Goal: Information Seeking & Learning: Check status

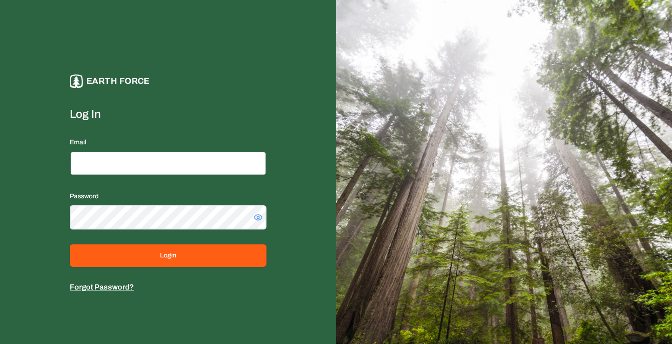
click at [133, 154] on input "Email" at bounding box center [168, 163] width 197 height 24
type input "**********"
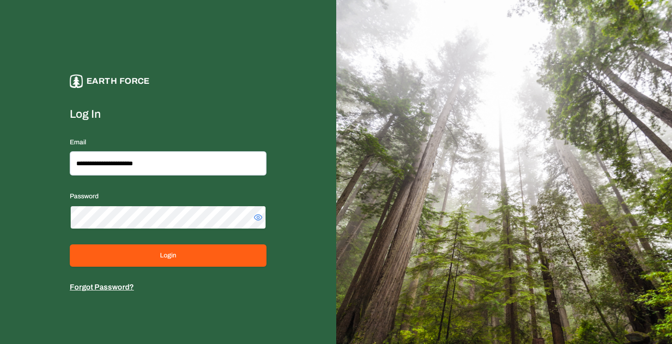
click at [70, 244] on button "Login" at bounding box center [168, 255] width 197 height 22
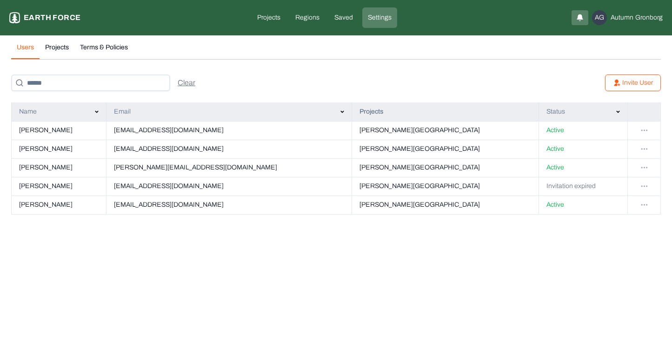
click at [646, 185] on html "Settings Earth force Projects Regions Saved Settings AG Autumn Gronborg Users P…" at bounding box center [336, 113] width 672 height 226
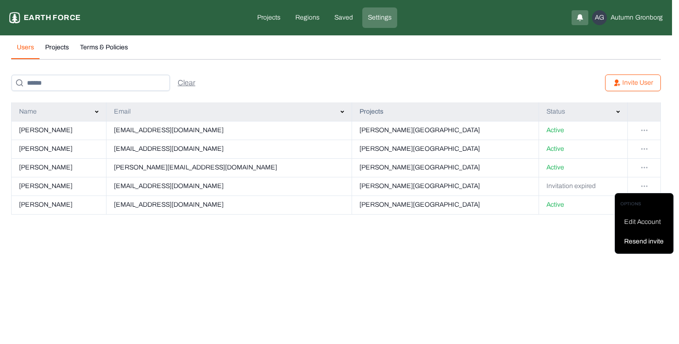
click at [642, 240] on div "Resend invite" at bounding box center [646, 241] width 44 height 9
click at [343, 18] on html "Settings Earth force Projects Regions Saved Settings AG Autumn Gronborg Users P…" at bounding box center [339, 113] width 679 height 226
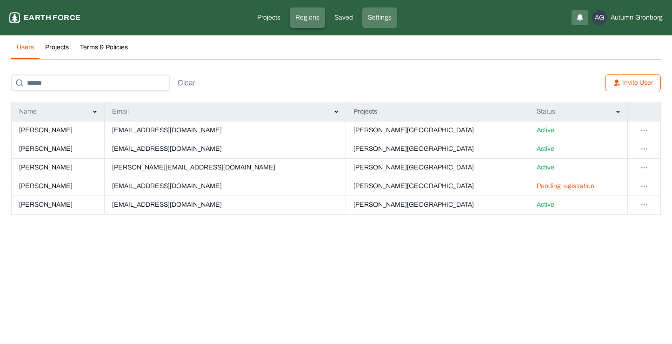
click at [312, 19] on p "Regions" at bounding box center [307, 17] width 24 height 9
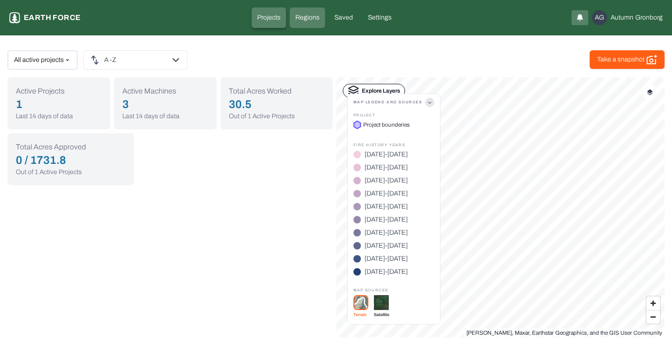
click at [270, 18] on p "Projects" at bounding box center [268, 17] width 23 height 9
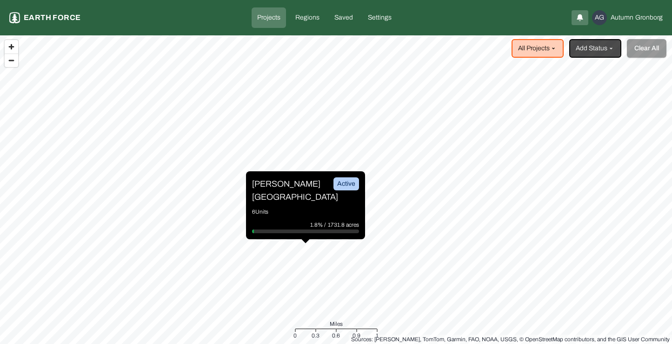
click at [290, 190] on p "[PERSON_NAME][GEOGRAPHIC_DATA]" at bounding box center [287, 190] width 70 height 26
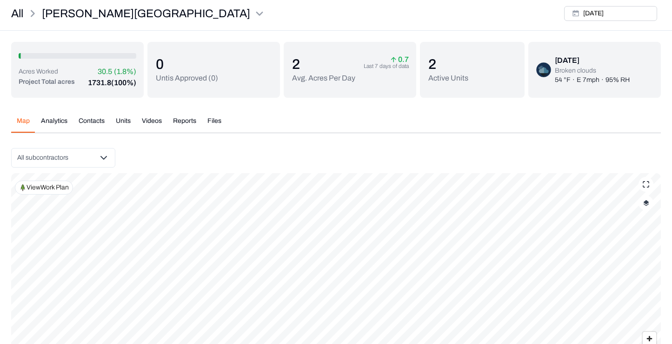
scroll to position [100, 0]
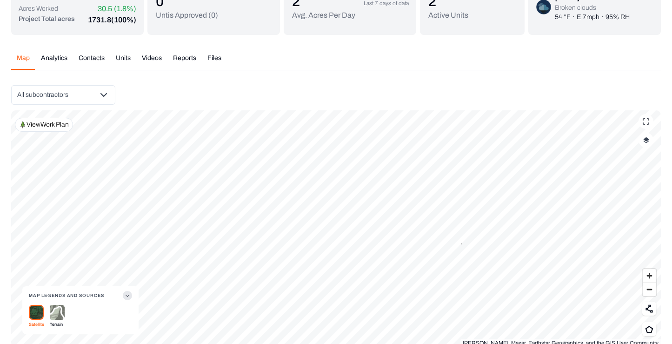
click at [54, 62] on button "Analytics" at bounding box center [54, 61] width 38 height 16
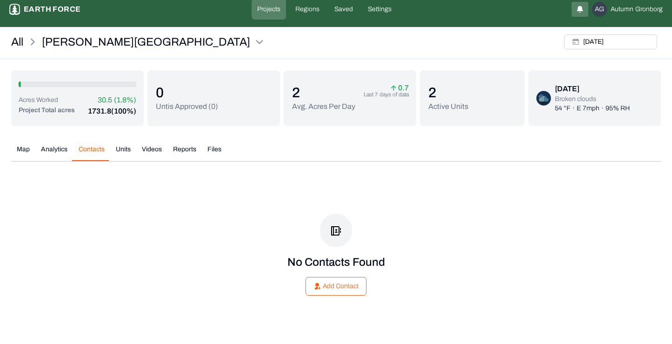
scroll to position [8, 0]
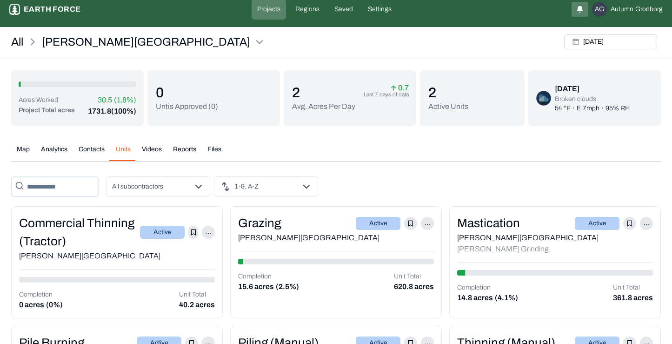
click at [124, 146] on button "Units" at bounding box center [123, 153] width 26 height 16
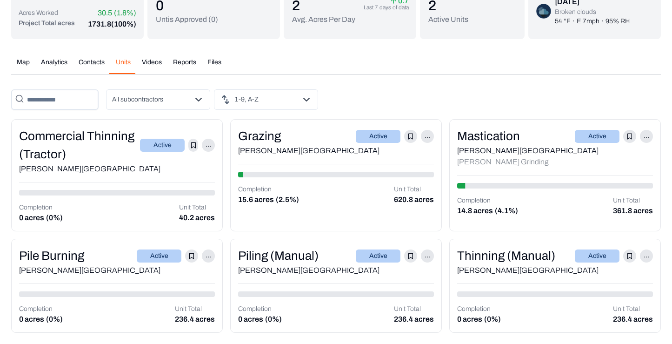
scroll to position [80, 0]
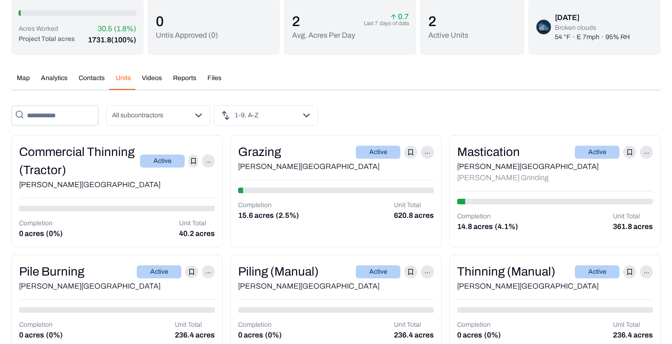
click at [146, 80] on button "Videos" at bounding box center [151, 81] width 31 height 16
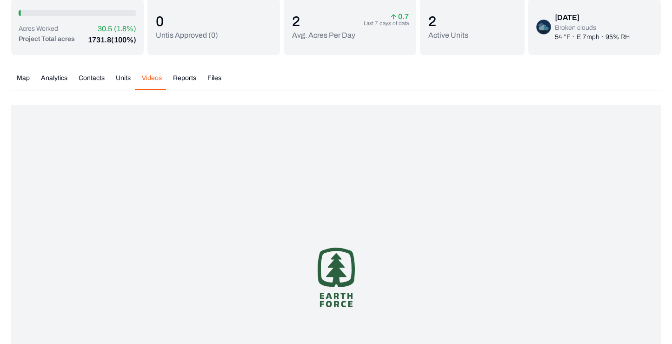
click at [181, 80] on button "Reports" at bounding box center [184, 81] width 34 height 16
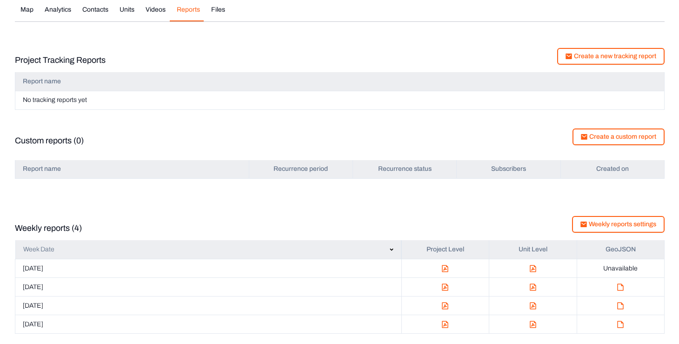
scroll to position [147, 0]
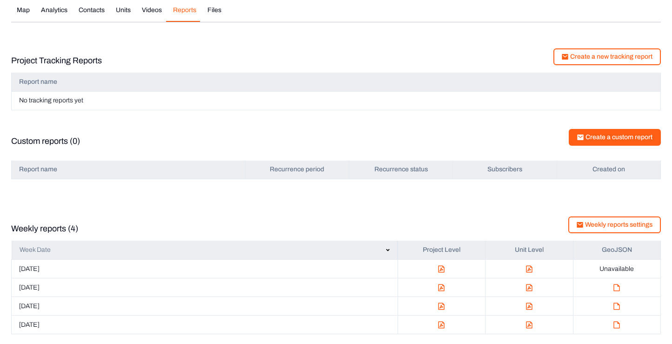
click at [592, 137] on button "Create a custom report" at bounding box center [615, 137] width 92 height 17
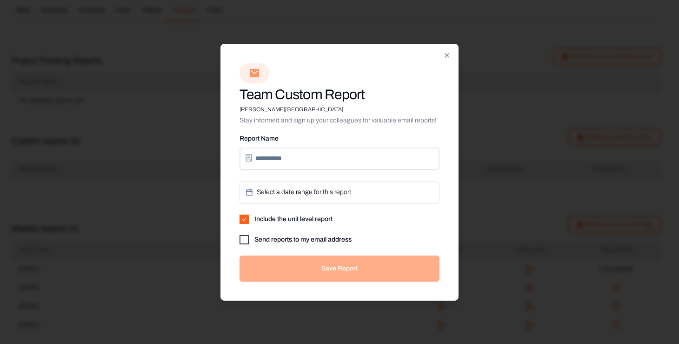
click at [262, 193] on div "Select a date range for this report" at bounding box center [339, 192] width 200 height 22
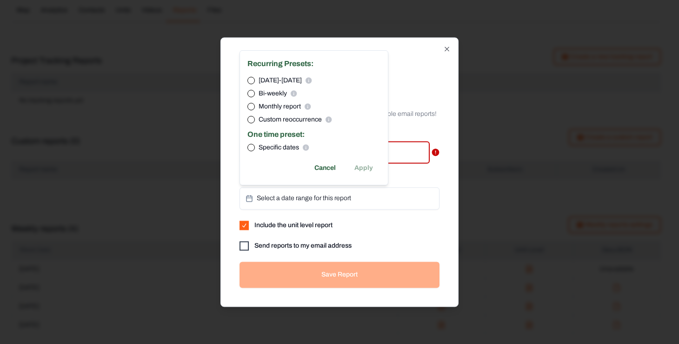
click at [250, 147] on button "Specific dates" at bounding box center [250, 147] width 7 height 7
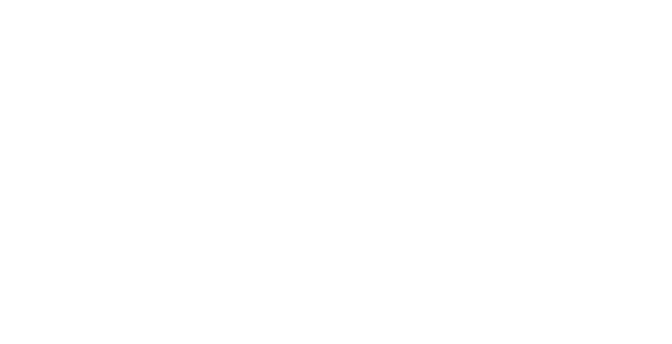
scroll to position [0, 0]
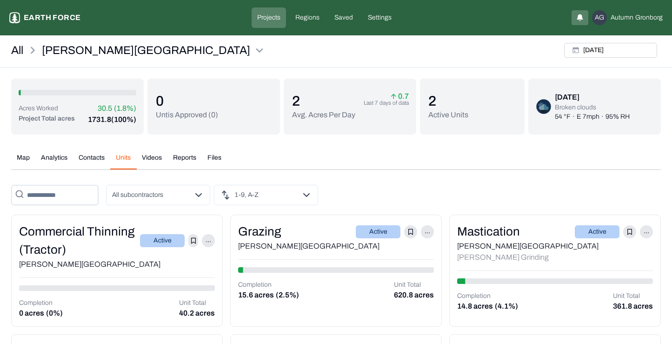
click at [183, 158] on button "Reports" at bounding box center [184, 161] width 34 height 16
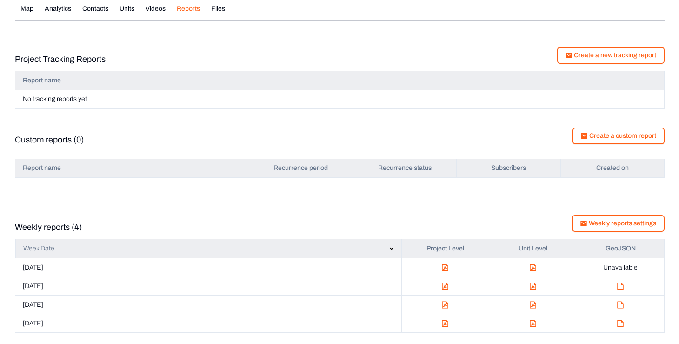
scroll to position [148, 0]
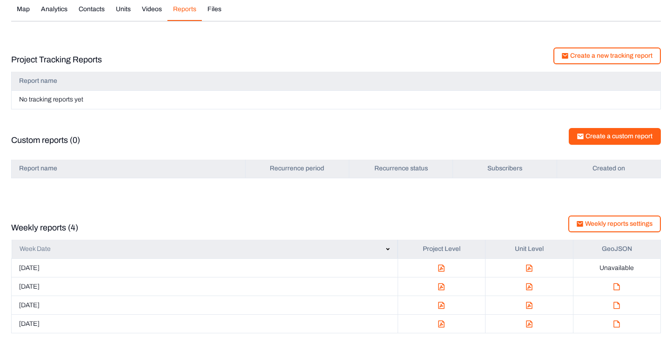
click at [615, 132] on button "Create a custom report" at bounding box center [615, 136] width 92 height 17
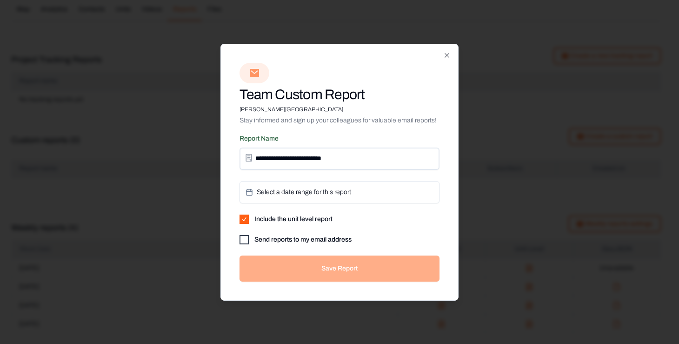
type input "**********"
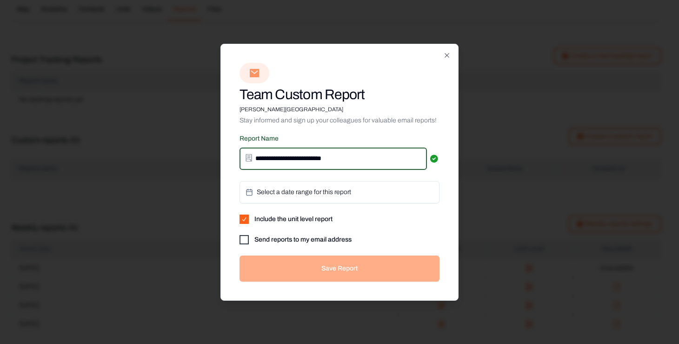
click at [246, 236] on button "Send reports to my email address" at bounding box center [243, 239] width 9 height 9
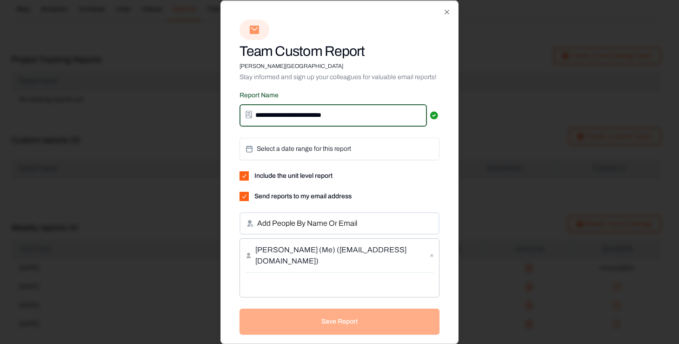
click at [295, 147] on span "Select a date range for this report" at bounding box center [304, 148] width 94 height 9
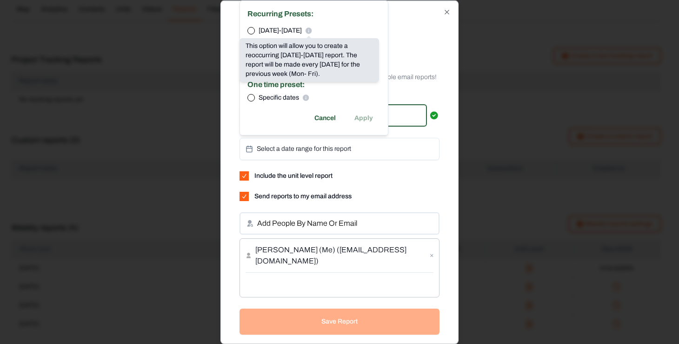
click at [252, 96] on button "Specific dates" at bounding box center [250, 97] width 7 height 7
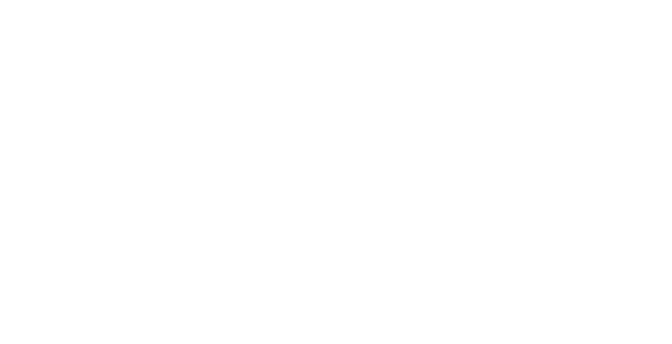
scroll to position [0, 0]
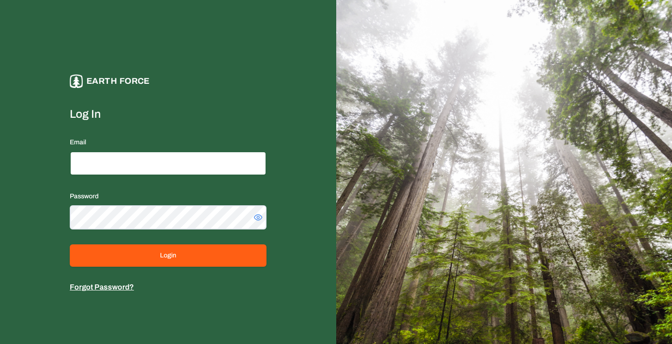
click at [100, 163] on input "Email" at bounding box center [168, 163] width 197 height 24
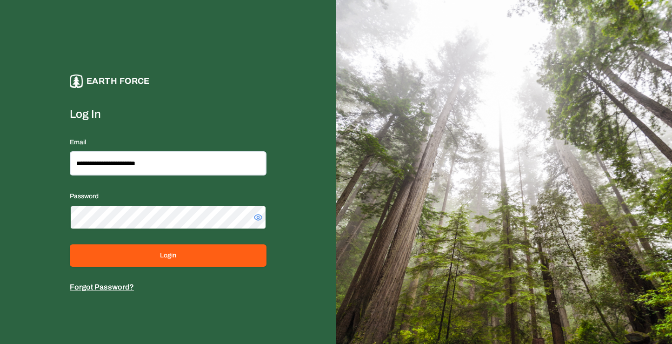
click at [70, 244] on button "Login" at bounding box center [168, 255] width 197 height 22
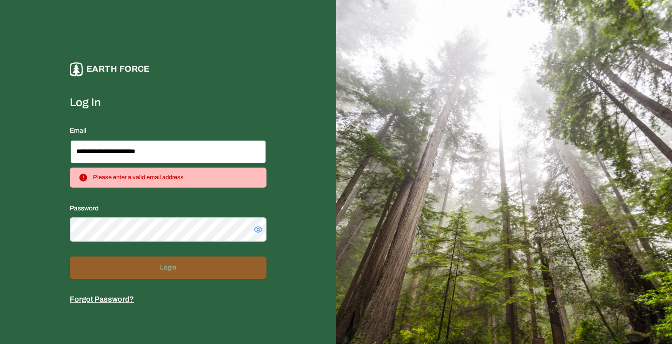
click at [164, 147] on input "**********" at bounding box center [168, 152] width 197 height 24
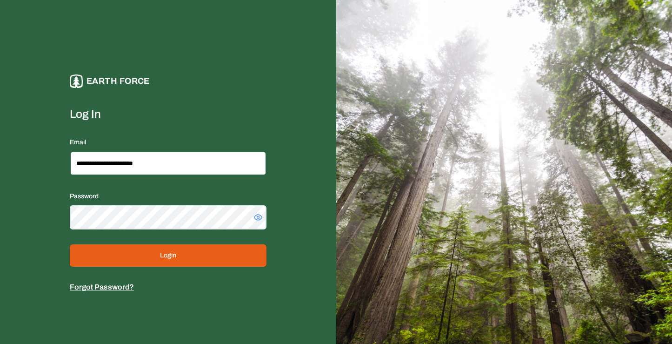
type input "**********"
click at [153, 255] on button "Login" at bounding box center [168, 255] width 197 height 22
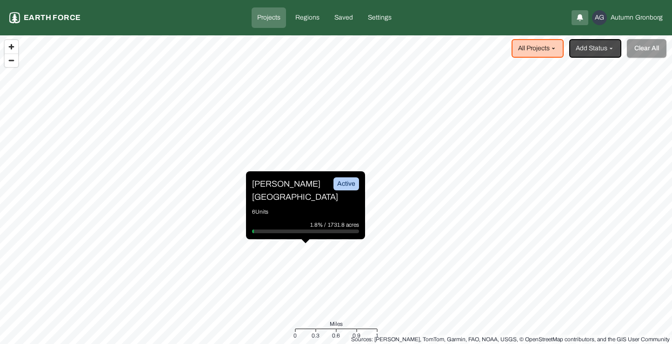
click at [283, 207] on p "6 Units" at bounding box center [305, 211] width 107 height 9
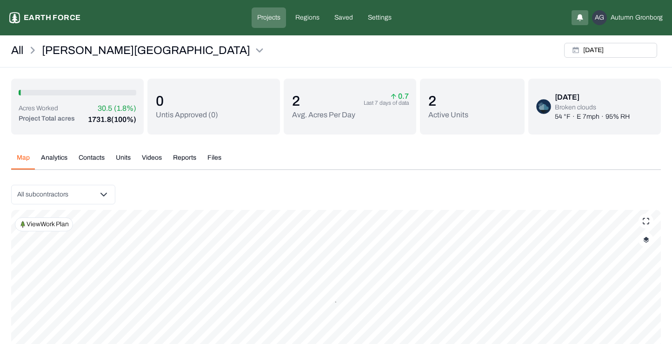
scroll to position [109, 0]
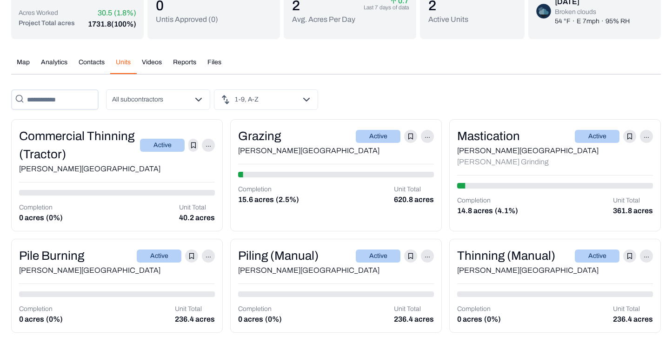
click at [126, 45] on div "Acres Worked 30.5 (1.8%) Project Total acres 1731.8 (100%) 0 Untis Approved ( 0…" at bounding box center [336, 157] width 650 height 349
click at [182, 61] on button "Reports" at bounding box center [184, 66] width 34 height 16
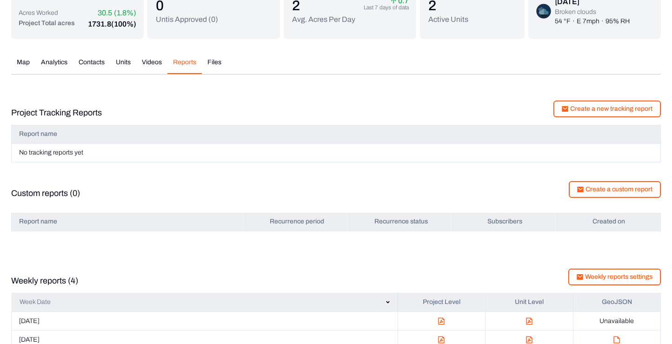
scroll to position [149, 0]
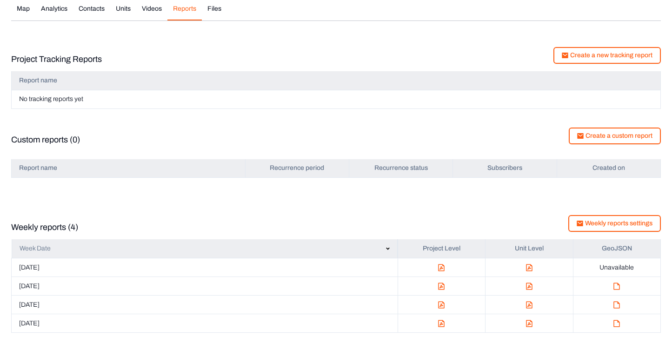
click at [439, 266] on img "button" at bounding box center [441, 267] width 7 height 7
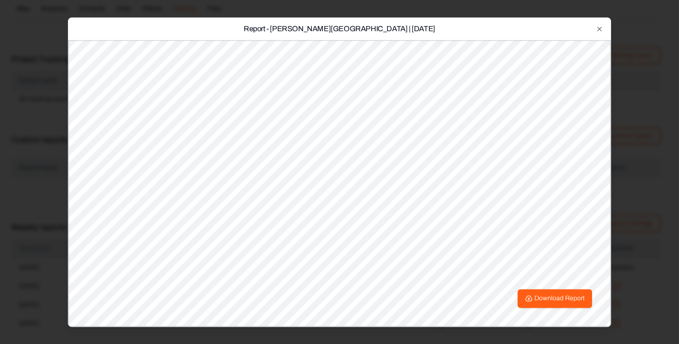
click at [624, 92] on div at bounding box center [339, 172] width 679 height 344
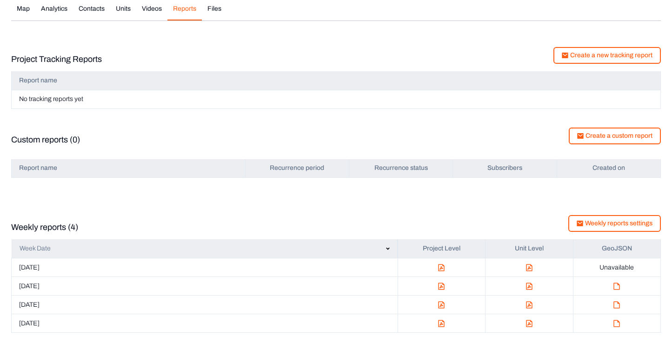
scroll to position [147, 0]
click at [442, 286] on img "button" at bounding box center [441, 287] width 7 height 7
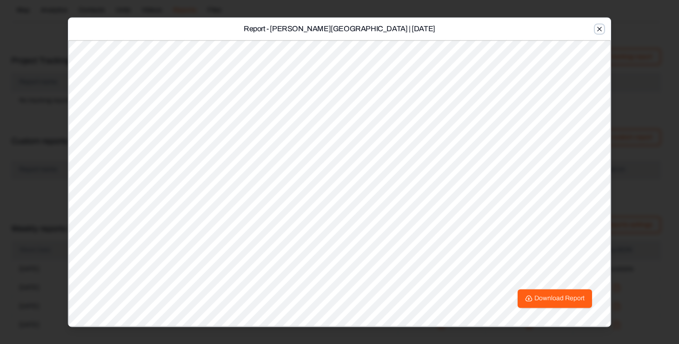
click at [598, 27] on icon "button" at bounding box center [599, 28] width 7 height 7
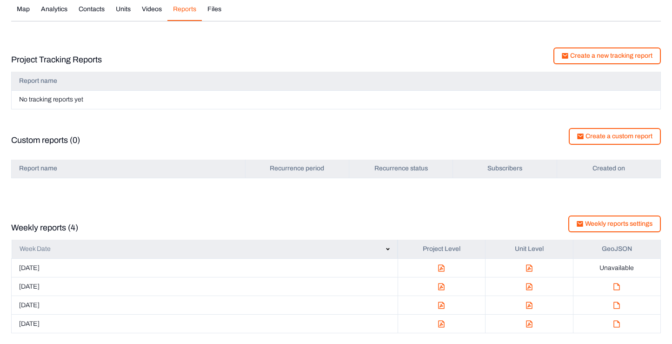
scroll to position [149, 0]
click at [440, 321] on img "button" at bounding box center [441, 322] width 7 height 7
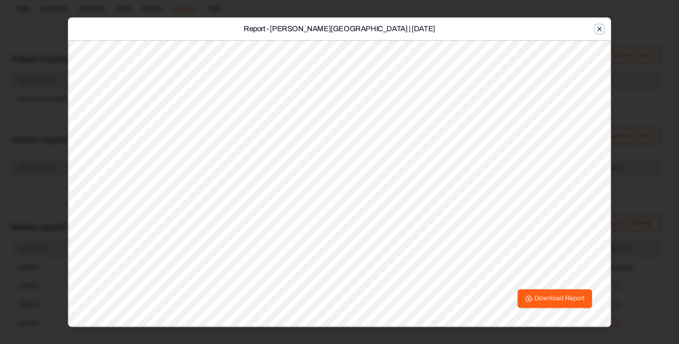
click at [600, 29] on icon "button" at bounding box center [599, 28] width 7 height 7
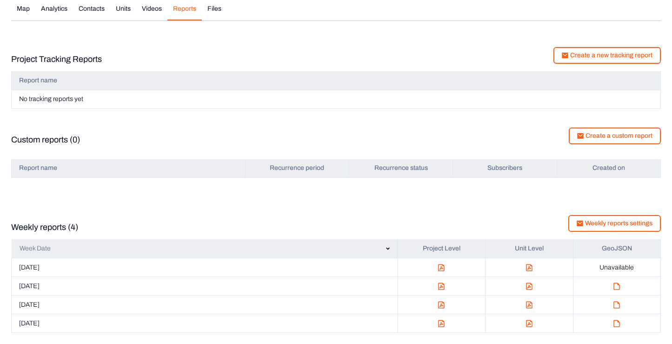
scroll to position [148, 0]
click at [437, 325] on div at bounding box center [441, 323] width 72 height 9
click at [440, 324] on img "button" at bounding box center [441, 323] width 7 height 7
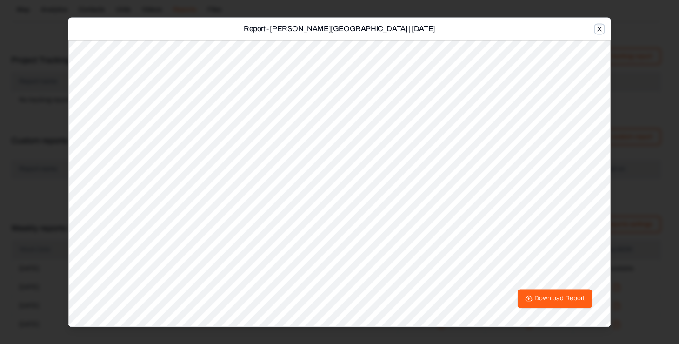
click at [599, 30] on icon "button" at bounding box center [599, 28] width 7 height 7
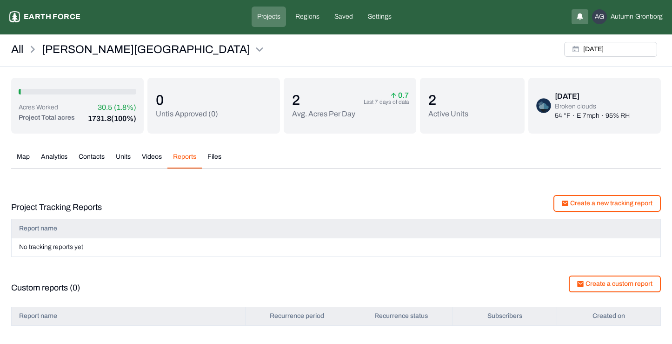
scroll to position [0, 0]
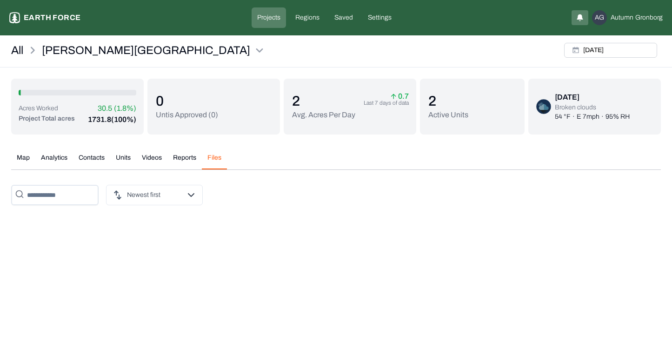
click at [216, 156] on button "Files" at bounding box center [214, 161] width 25 height 16
click at [144, 158] on button "Videos" at bounding box center [151, 161] width 31 height 16
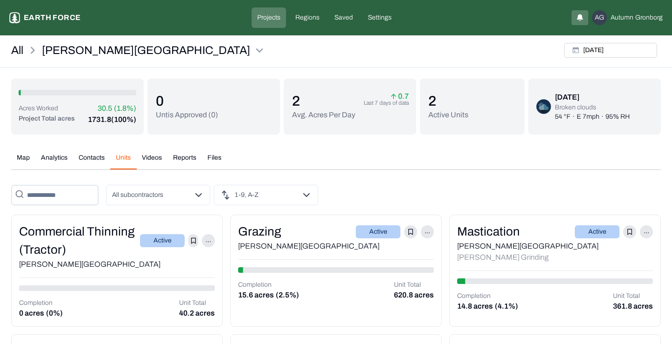
click at [121, 154] on button "Units" at bounding box center [123, 161] width 26 height 16
click at [23, 155] on button "Map" at bounding box center [23, 161] width 24 height 16
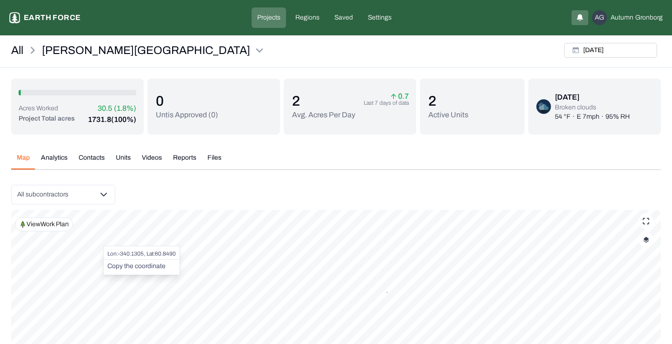
click at [50, 230] on div "View Work Plan" at bounding box center [44, 224] width 58 height 14
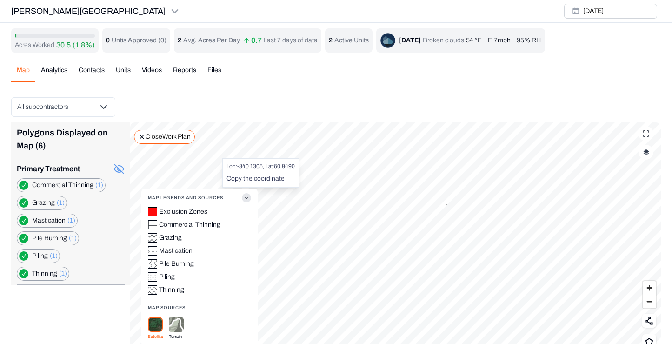
click at [25, 204] on button "button" at bounding box center [23, 202] width 9 height 9
click at [25, 185] on Thinning "button" at bounding box center [23, 184] width 9 height 9
click at [24, 237] on Burning "button" at bounding box center [23, 237] width 9 height 9
click at [26, 254] on button "button" at bounding box center [23, 255] width 9 height 9
click at [22, 275] on button "button" at bounding box center [23, 273] width 9 height 9
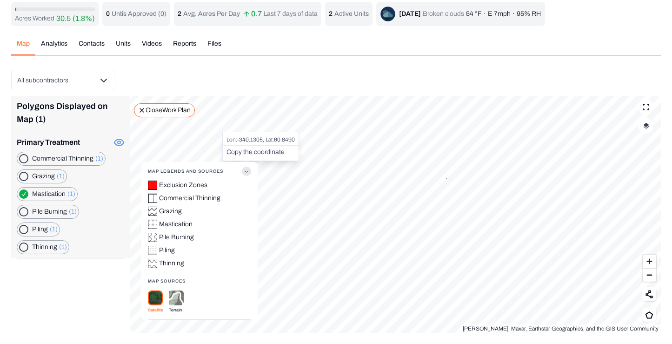
scroll to position [26, 0]
click at [51, 194] on label "Mastication (1)" at bounding box center [53, 194] width 43 height 9
click at [51, 198] on label "Mastication (1)" at bounding box center [53, 194] width 43 height 9
click at [69, 81] on html "Lewis Ranch Earth force Projects Regions Saved Settings AG Autumn Gronborg Lewi…" at bounding box center [336, 159] width 672 height 370
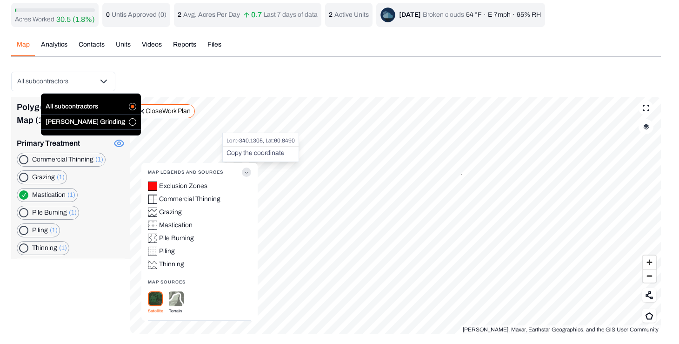
click at [129, 121] on button "button" at bounding box center [132, 121] width 7 height 7
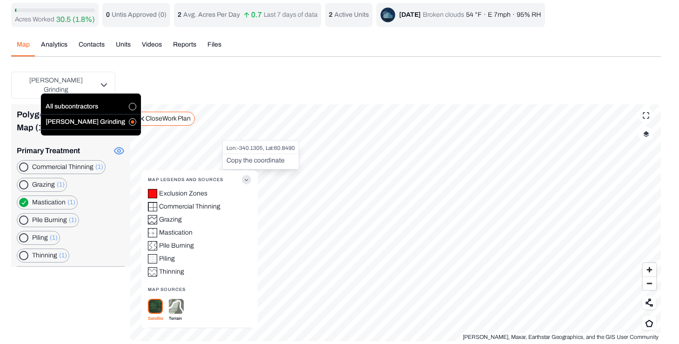
click at [250, 173] on html "Lewis Ranch Earth force Projects Regions Saved Settings AG Autumn Gronborg Lewi…" at bounding box center [339, 163] width 679 height 378
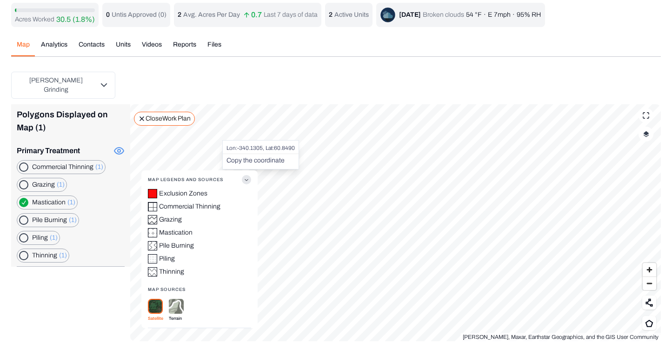
click at [244, 175] on icon "button" at bounding box center [246, 179] width 9 height 9
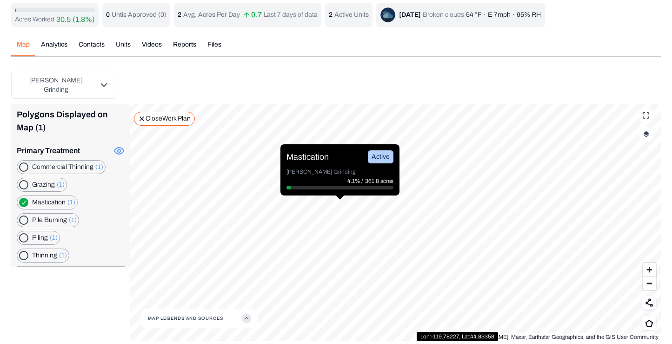
click at [345, 153] on div "Mastication Active" at bounding box center [339, 156] width 107 height 13
click at [345, 153] on div "Mastication Active" at bounding box center [341, 156] width 107 height 13
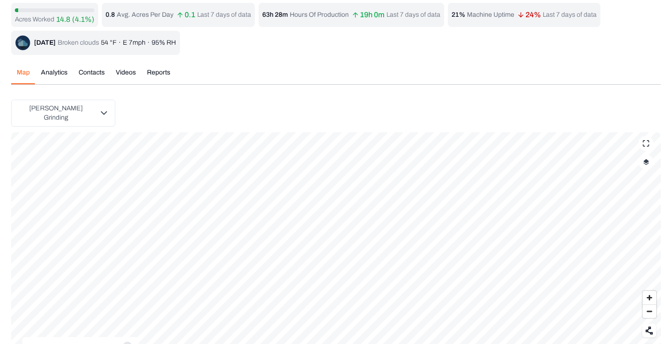
scroll to position [54, 0]
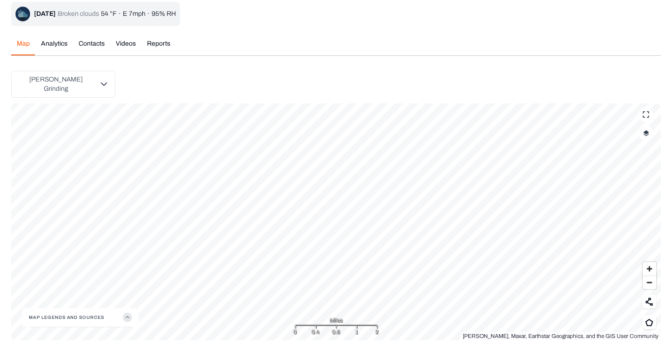
click at [93, 80] on html "Mastication Earth force Projects Regions Saved Settings AG Autumn Gronborg Lewi…" at bounding box center [336, 148] width 672 height 405
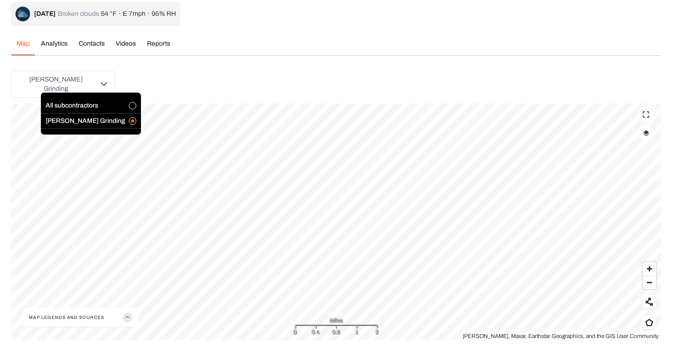
click at [86, 120] on label "[PERSON_NAME] Grinding" at bounding box center [86, 121] width 80 height 7
click at [176, 69] on html "Mastication Earth force Projects Regions Saved Settings AG Autumn Gronborg Lewi…" at bounding box center [339, 148] width 679 height 405
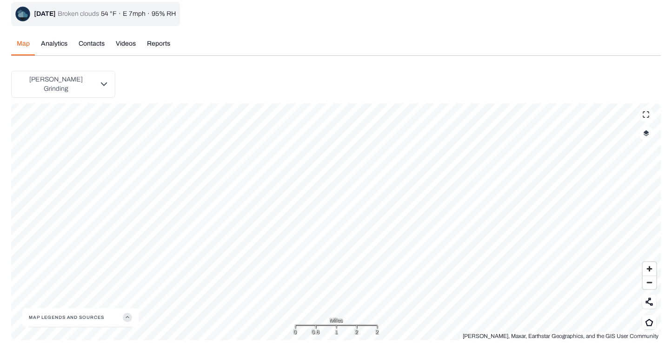
click at [329, 61] on div "Map Analytics Contacts Videos Reports Fri, Oct, 03, 2025 Kingsley Grinding Map …" at bounding box center [336, 186] width 650 height 308
click at [59, 41] on div "Acres Worked 14.8 (4.1%) 0.8 Avg. Acres Per Day 0.1 Last 7 days of data 63h 28m…" at bounding box center [336, 157] width 650 height 366
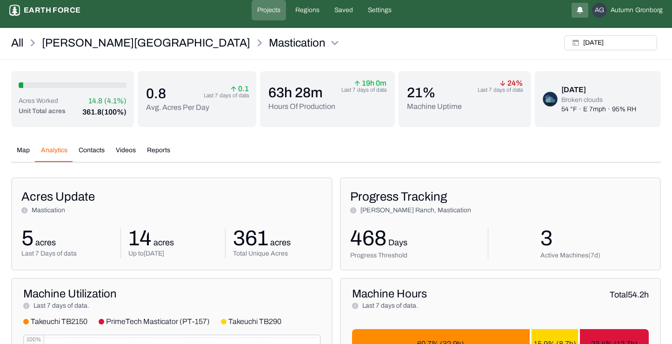
scroll to position [8, 0]
click at [595, 43] on button "[DATE]" at bounding box center [610, 42] width 93 height 15
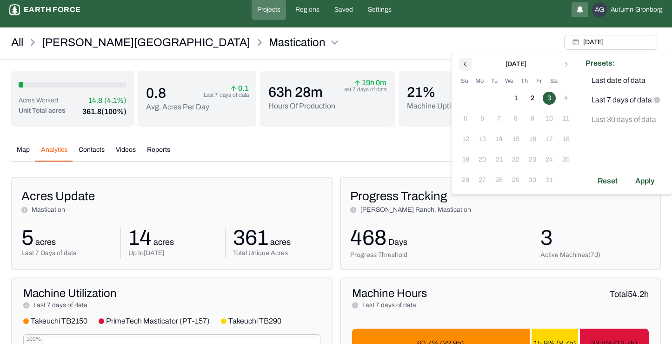
click at [463, 64] on icon "Go to previous month" at bounding box center [465, 63] width 7 height 7
click at [480, 116] on button "8" at bounding box center [482, 118] width 13 height 13
click at [499, 177] on button "30" at bounding box center [498, 179] width 13 height 13
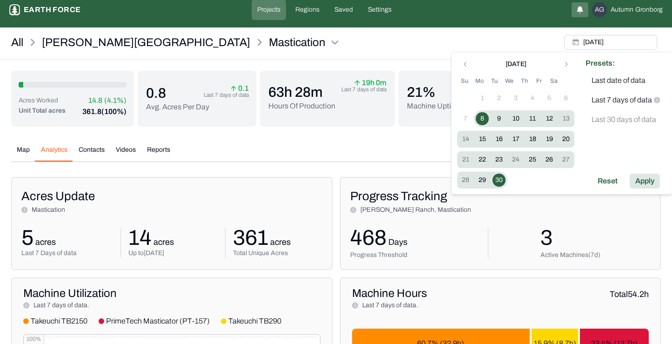
click at [641, 180] on div "Apply" at bounding box center [645, 180] width 30 height 15
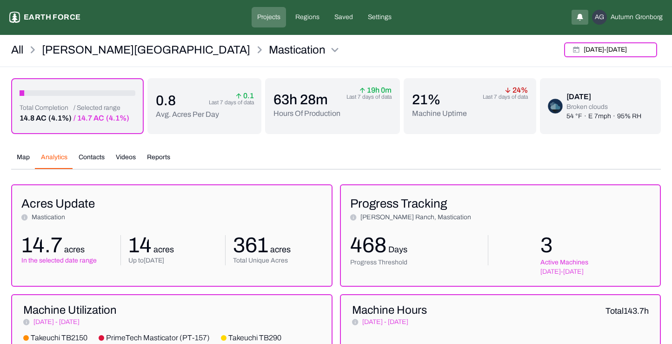
scroll to position [1, 0]
